Goal: Task Accomplishment & Management: Use online tool/utility

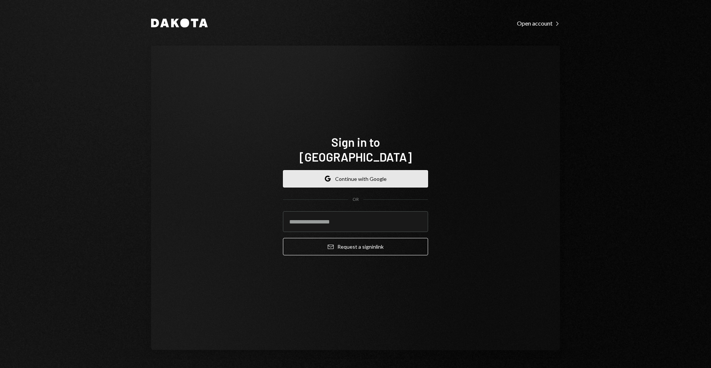
click at [404, 173] on button "Google Continue with Google" at bounding box center [355, 178] width 145 height 17
click at [361, 170] on button "Google Continue with Google" at bounding box center [355, 178] width 145 height 17
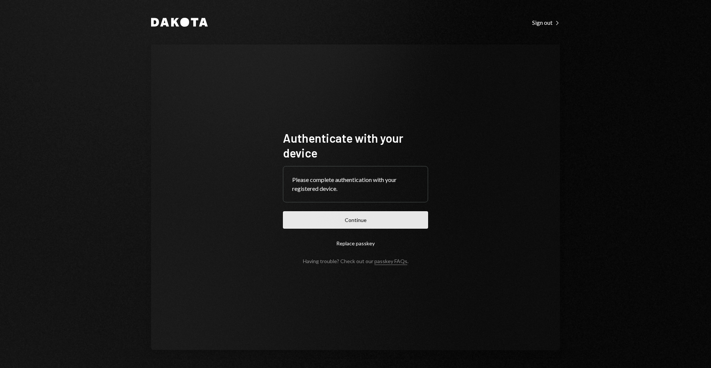
click at [350, 221] on button "Continue" at bounding box center [355, 219] width 145 height 17
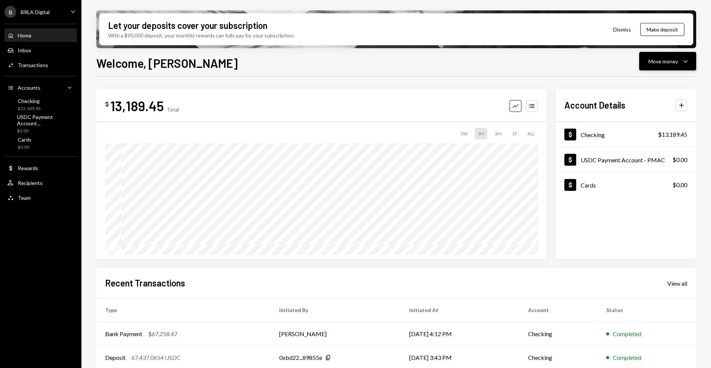
click at [657, 54] on button "Move money Caret Down" at bounding box center [667, 61] width 57 height 19
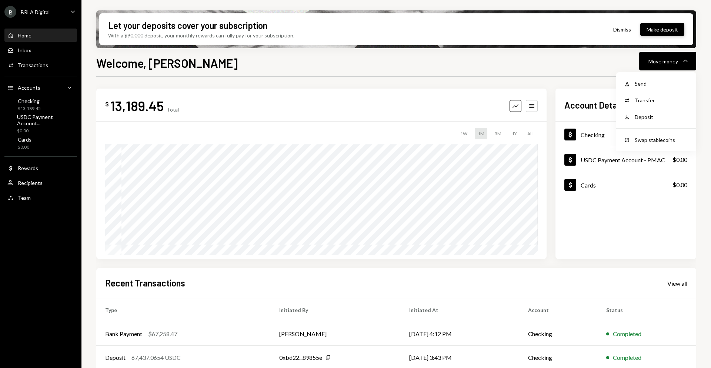
click at [653, 33] on button "Make deposit" at bounding box center [662, 29] width 44 height 13
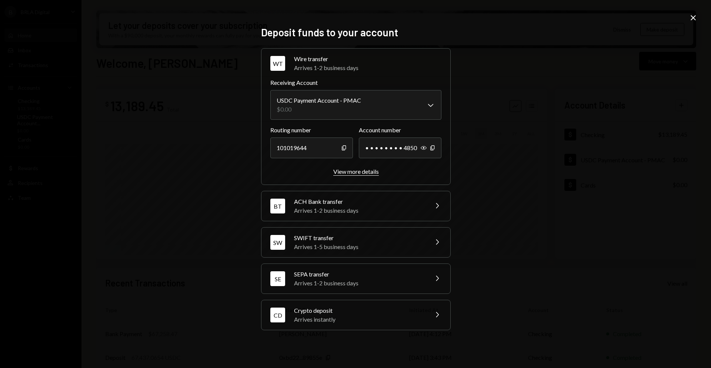
click at [367, 174] on div "View more details" at bounding box center [356, 171] width 46 height 7
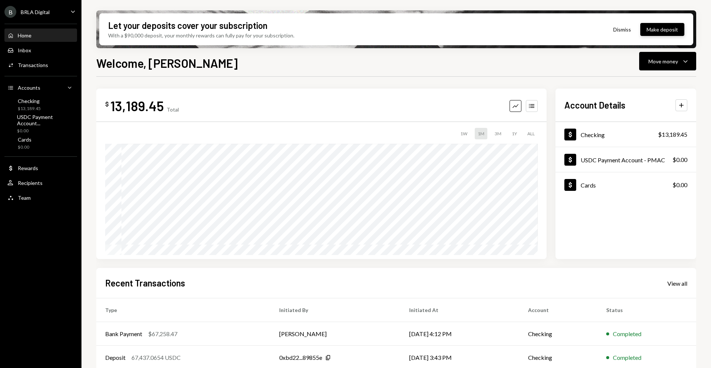
click at [650, 29] on button "Make deposit" at bounding box center [662, 29] width 44 height 13
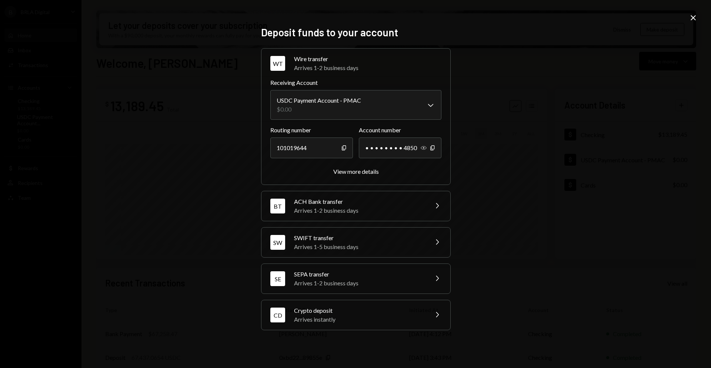
click at [425, 147] on icon "button" at bounding box center [424, 148] width 6 height 4
click at [365, 170] on div "View more details" at bounding box center [356, 171] width 46 height 7
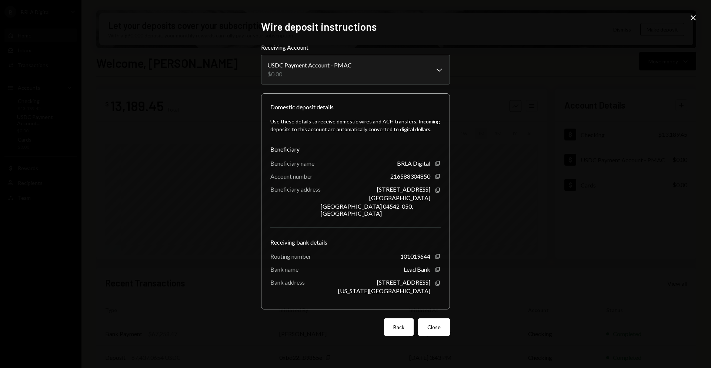
click at [404, 325] on button "Back" at bounding box center [399, 326] width 30 height 17
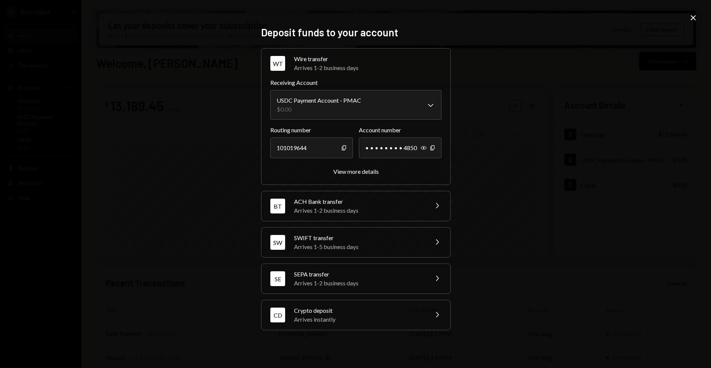
click at [393, 204] on div "ACH Bank transfer" at bounding box center [359, 201] width 130 height 9
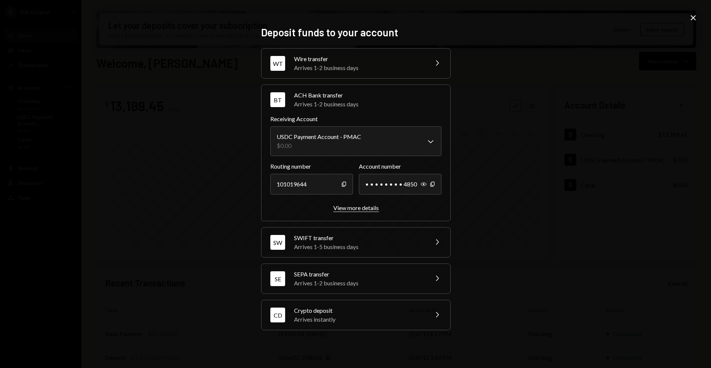
click at [365, 208] on div "View more details" at bounding box center [356, 207] width 46 height 7
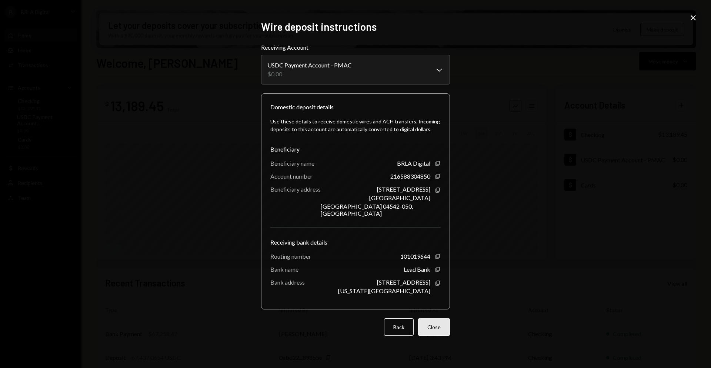
click at [439, 326] on button "Close" at bounding box center [434, 326] width 32 height 17
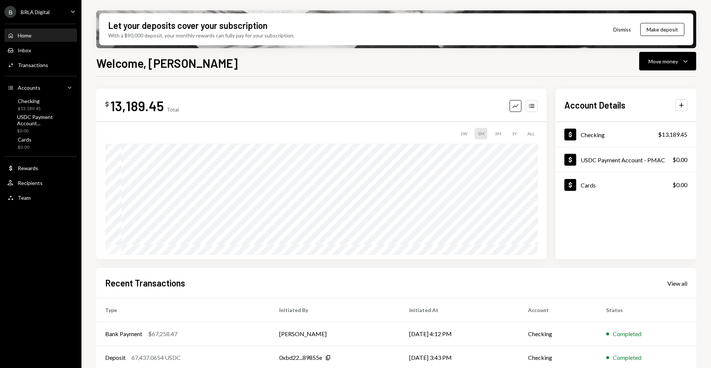
click at [36, 39] on div "Home Home" at bounding box center [40, 35] width 67 height 13
